Goal: Transaction & Acquisition: Purchase product/service

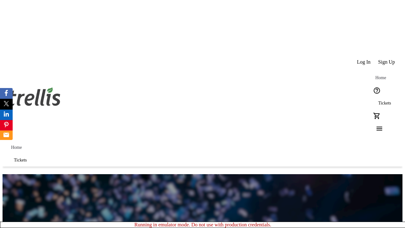
click at [378, 101] on span "Tickets" at bounding box center [384, 103] width 13 height 5
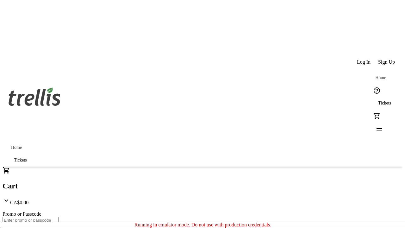
type input "1"
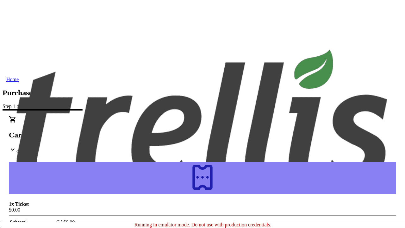
type input "[PERSON_NAME][EMAIL_ADDRESS][DOMAIN_NAME]"
type input "[PERSON_NAME]"
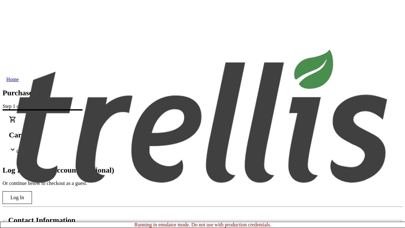
type input "[PERSON_NAME]"
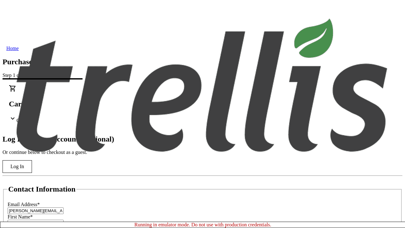
scroll to position [63, 0]
